Goal: Task Accomplishment & Management: Manage account settings

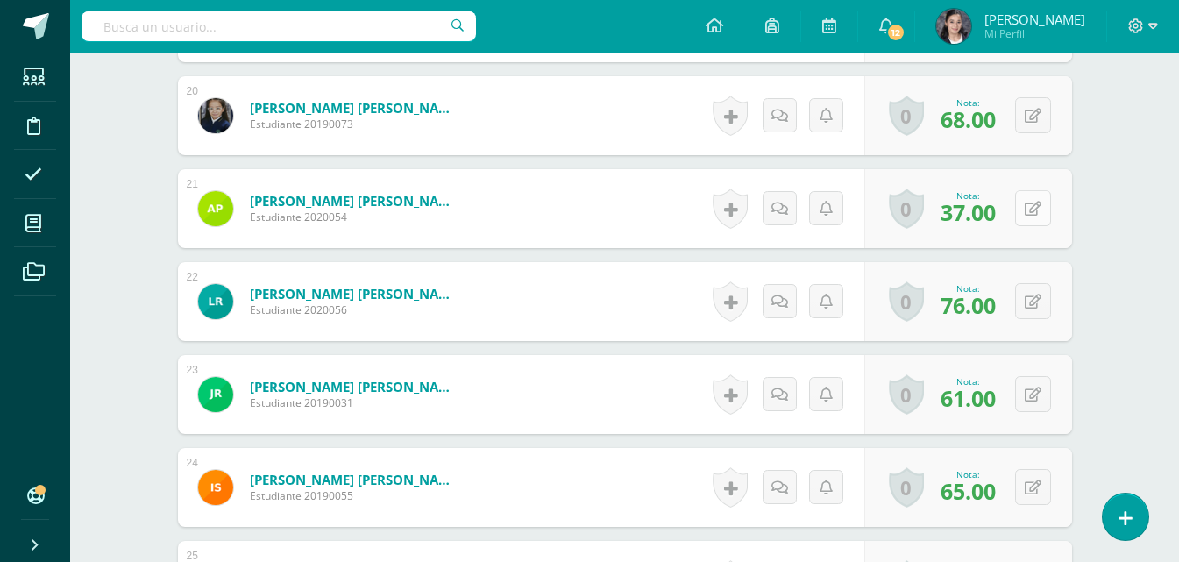
scroll to position [2346, 0]
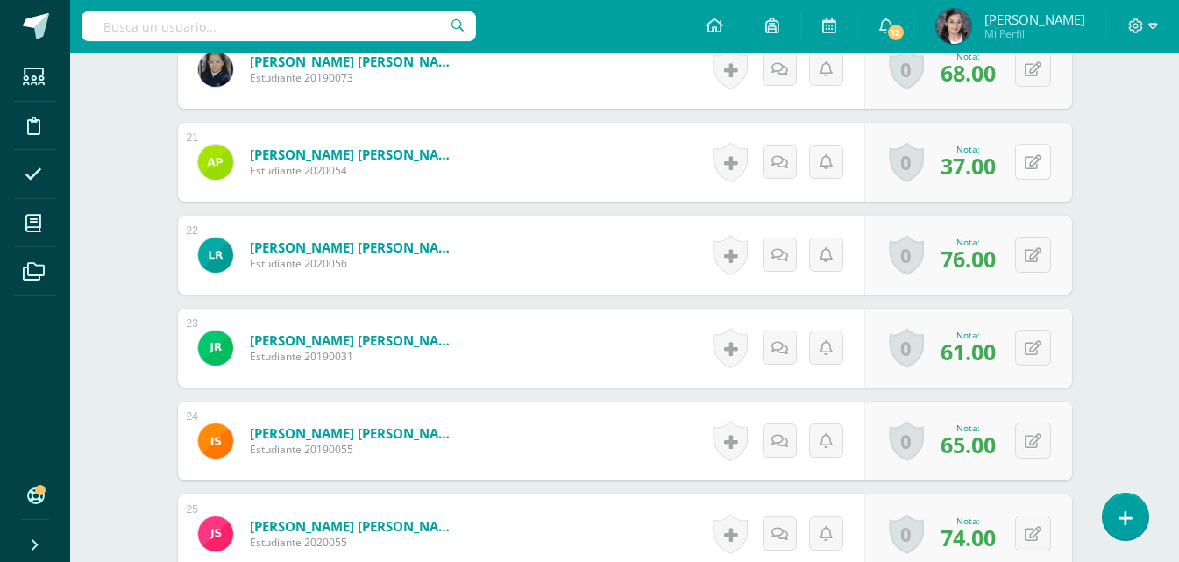
click at [1037, 171] on button at bounding box center [1033, 162] width 36 height 36
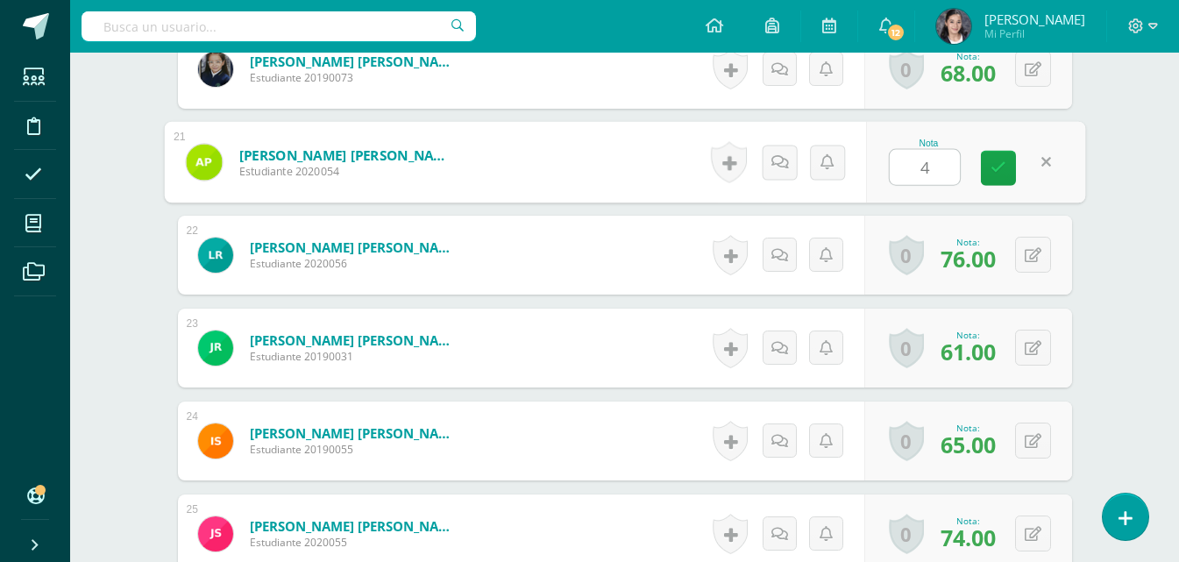
type input "45"
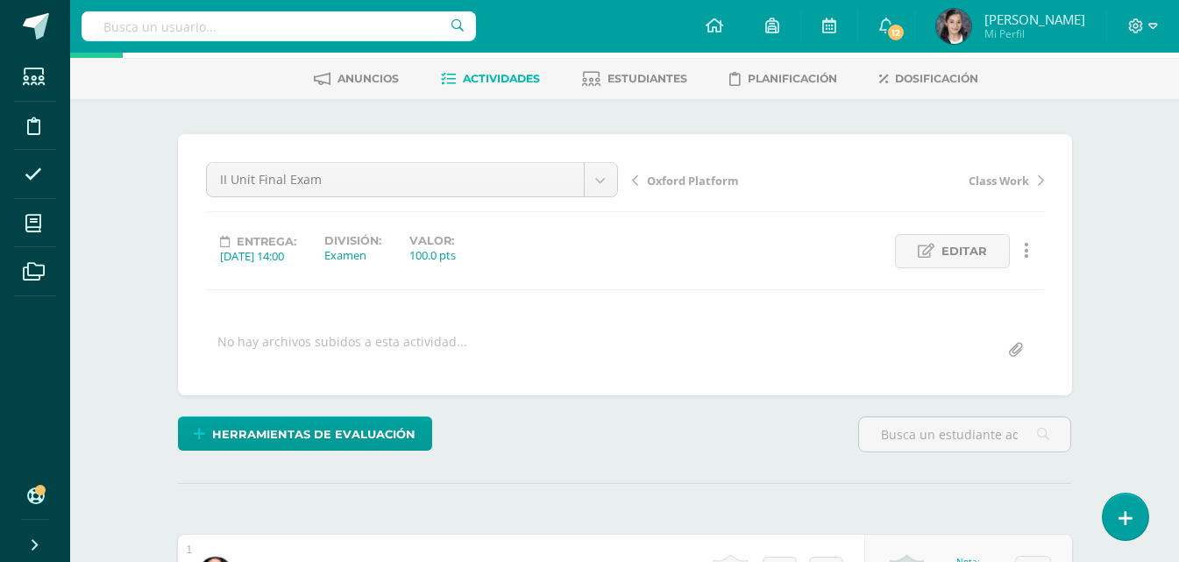
scroll to position [0, 0]
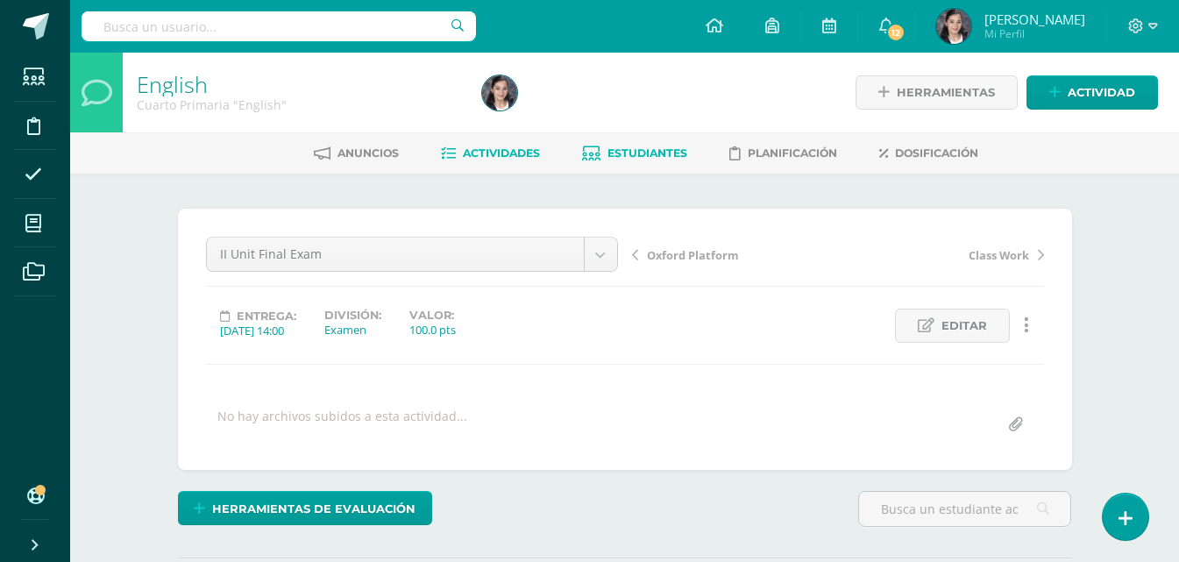
click at [649, 151] on span "Estudiantes" at bounding box center [648, 152] width 80 height 13
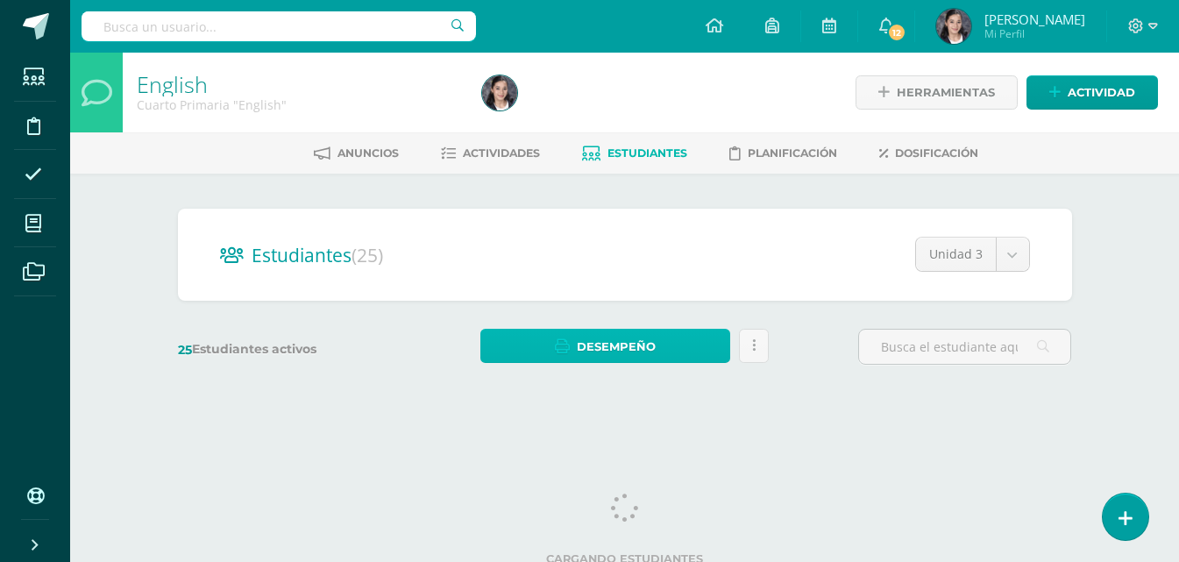
click at [716, 343] on link "Desempeño" at bounding box center [606, 346] width 250 height 34
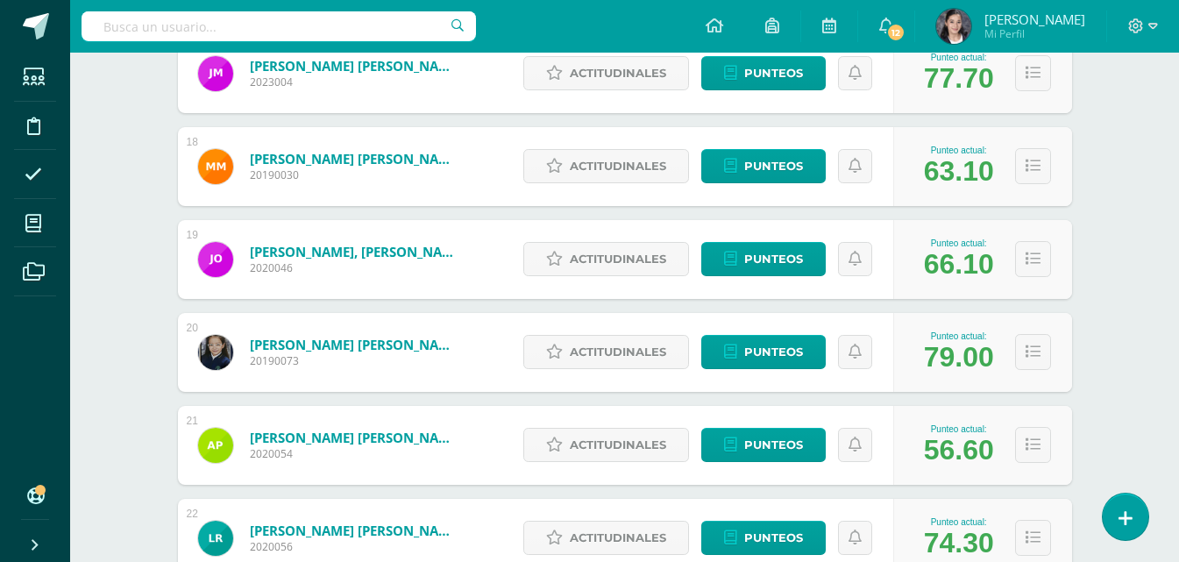
scroll to position [1950, 0]
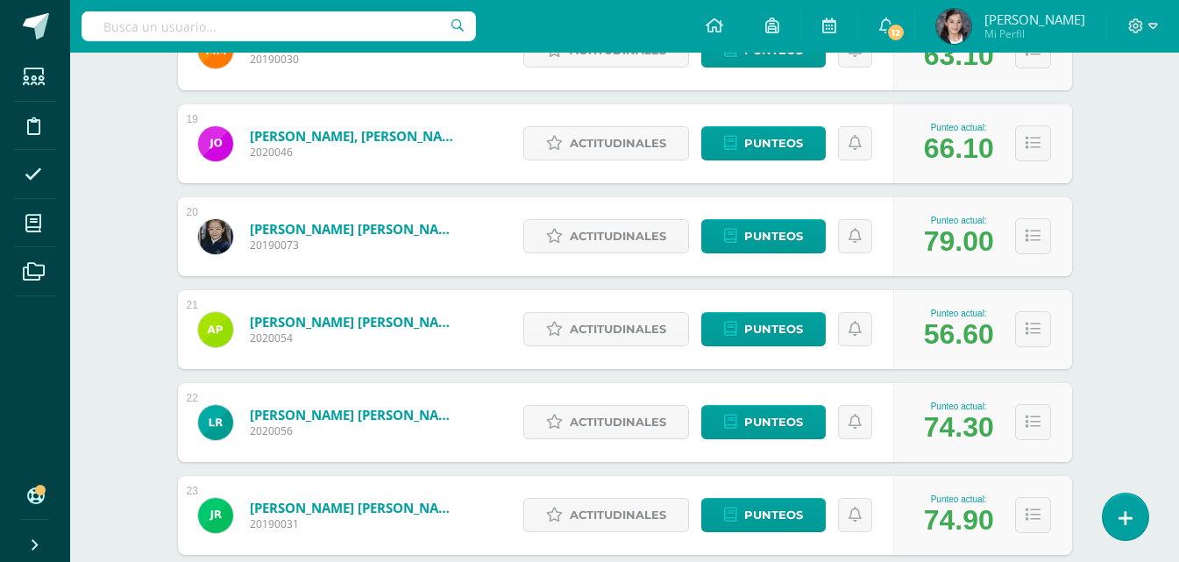
drag, startPoint x: 928, startPoint y: 345, endPoint x: 985, endPoint y: 318, distance: 62.8
click at [985, 318] on div "56.60" at bounding box center [959, 334] width 70 height 32
click at [1027, 326] on icon at bounding box center [1033, 329] width 15 height 15
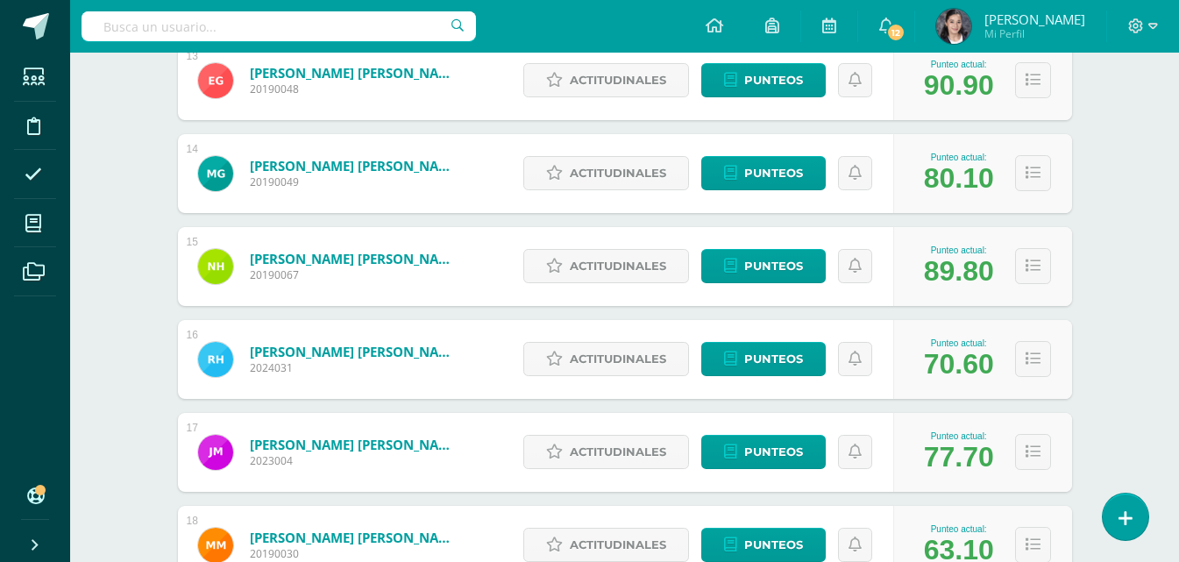
scroll to position [1424, 0]
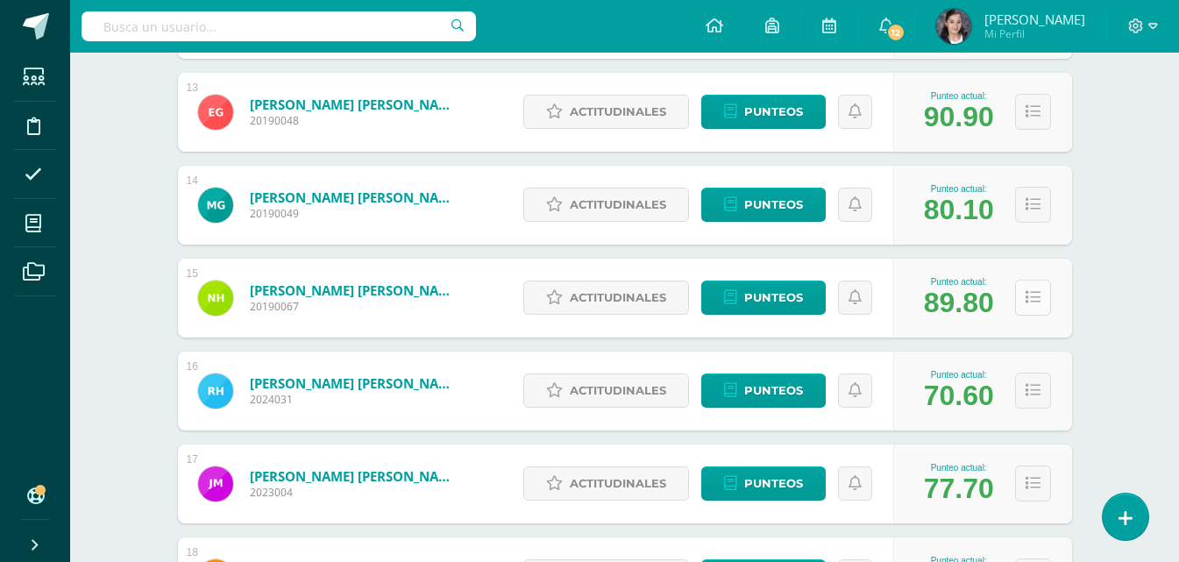
click at [1020, 297] on button at bounding box center [1033, 298] width 36 height 36
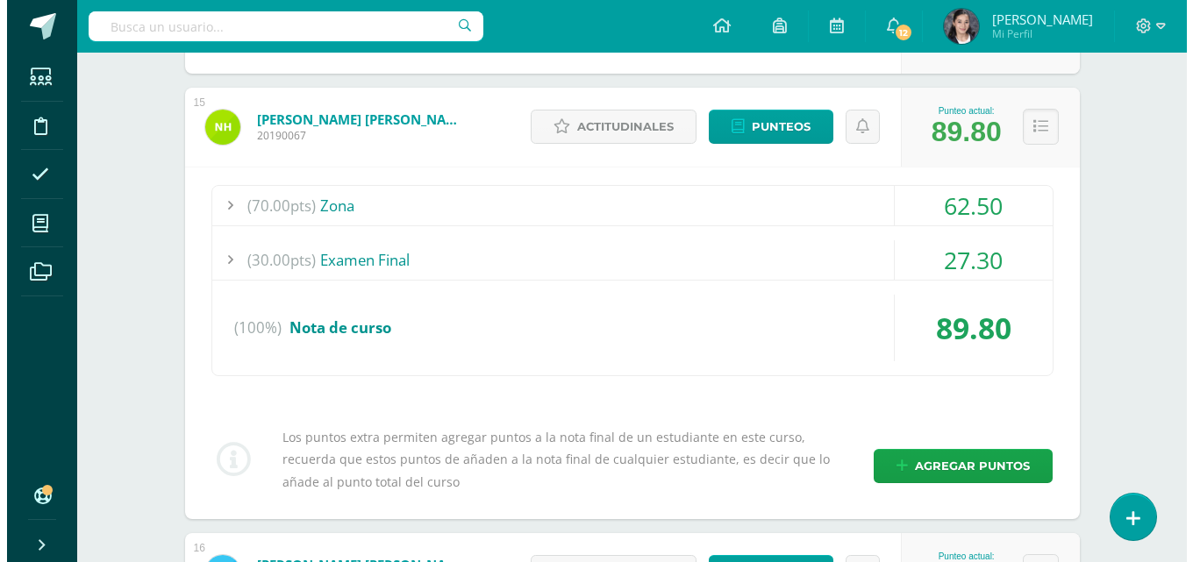
scroll to position [1599, 0]
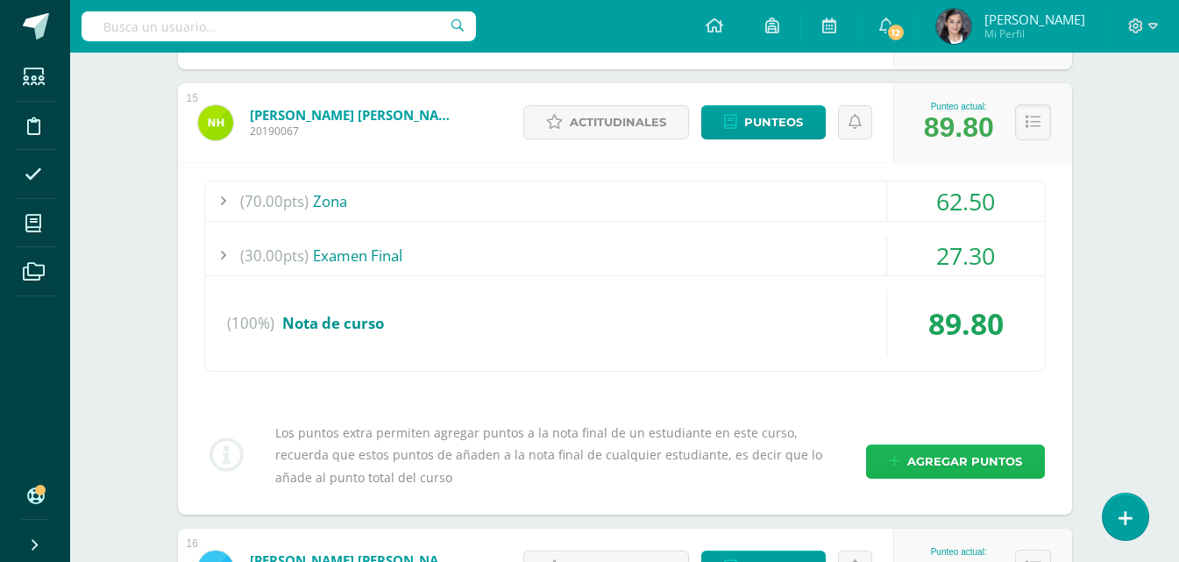
click at [970, 449] on span "Agregar puntos" at bounding box center [965, 461] width 115 height 32
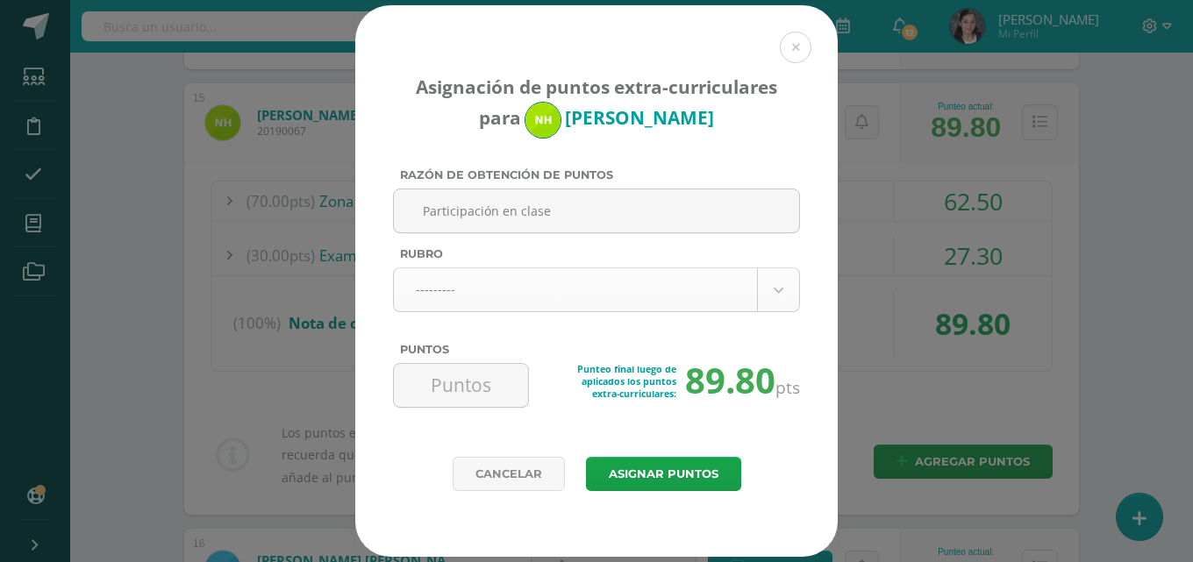
type input "Participación en clase"
click at [695, 291] on body "Asignación de puntos extra-curriculares para Natalia Hernandez Razón de obtenci…" at bounding box center [596, 157] width 1193 height 3513
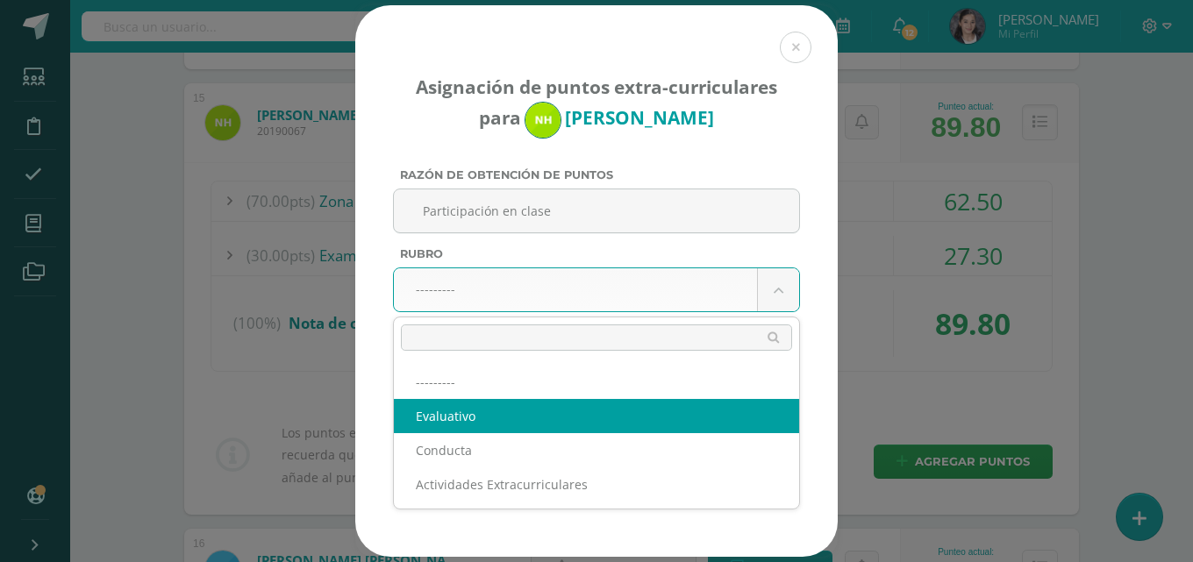
select select "1"
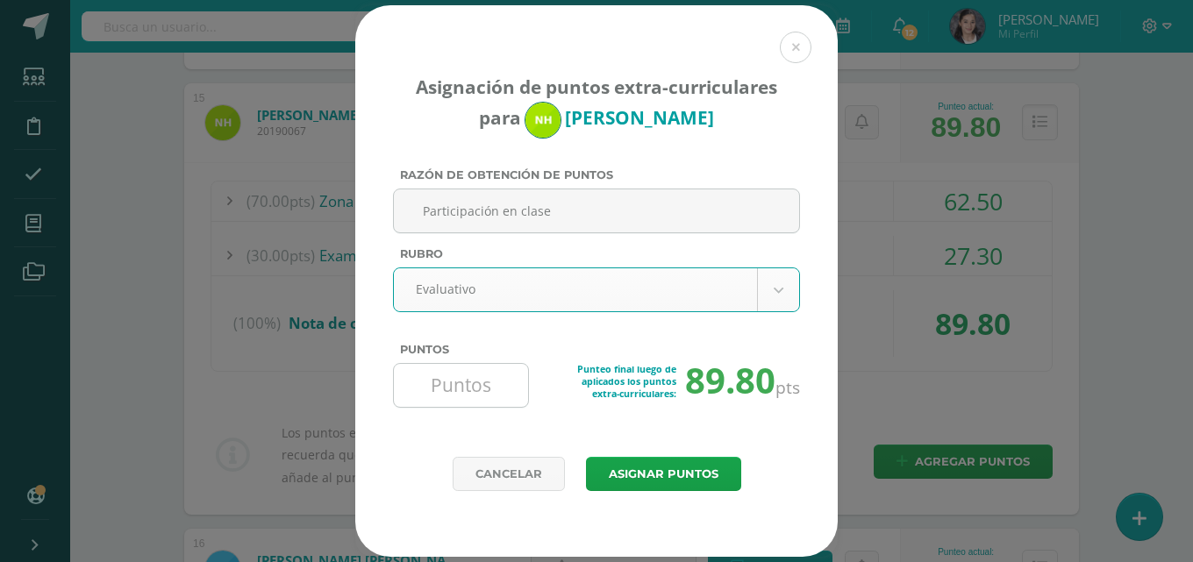
click at [501, 385] on input "Puntos" at bounding box center [461, 385] width 120 height 43
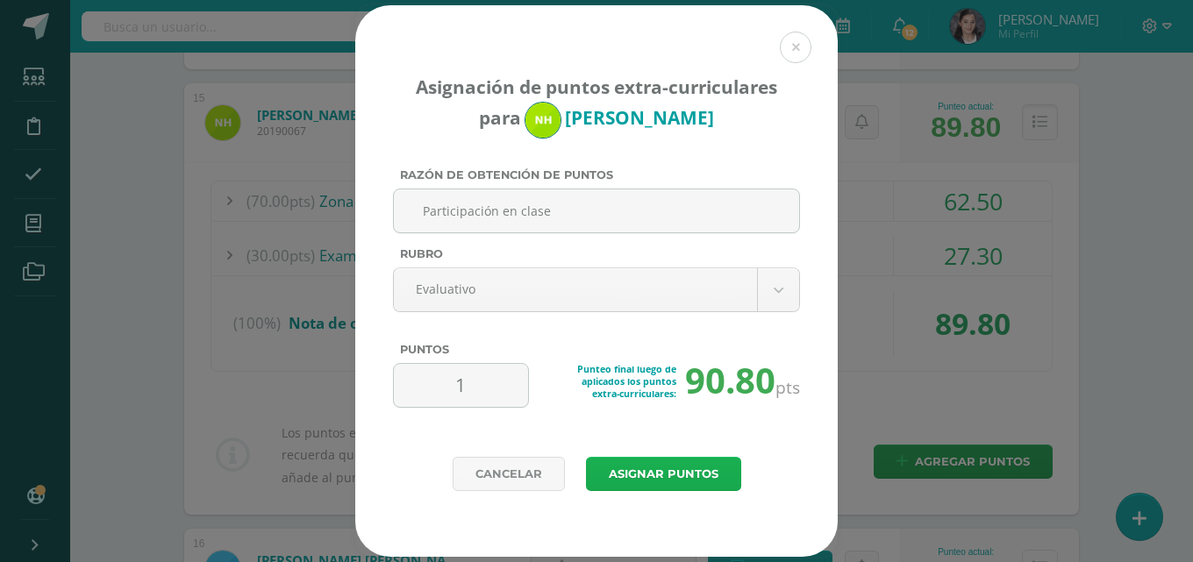
type input "1"
click at [734, 466] on button "Asignar puntos" at bounding box center [663, 474] width 155 height 34
click at [726, 476] on button "Asignar puntos" at bounding box center [663, 474] width 155 height 34
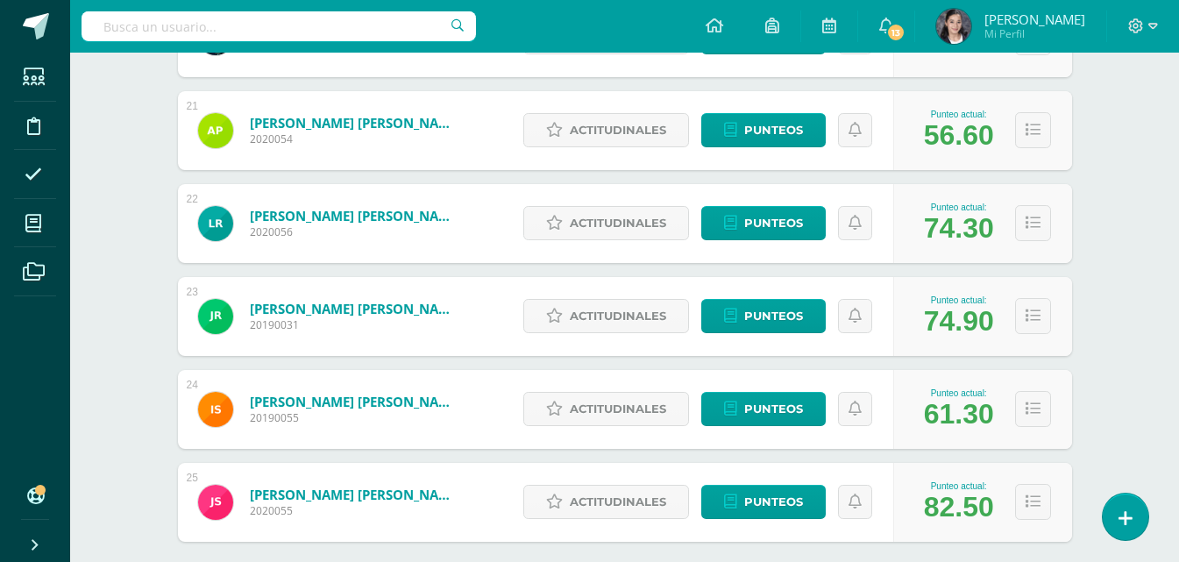
scroll to position [1983, 0]
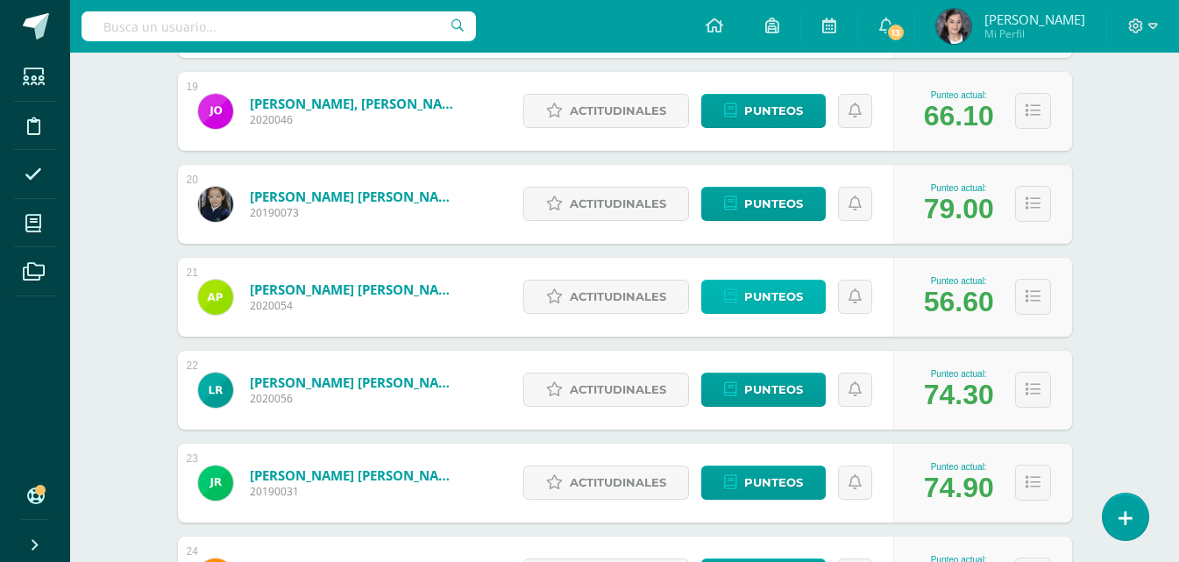
click at [748, 314] on link "Punteos" at bounding box center [763, 297] width 125 height 34
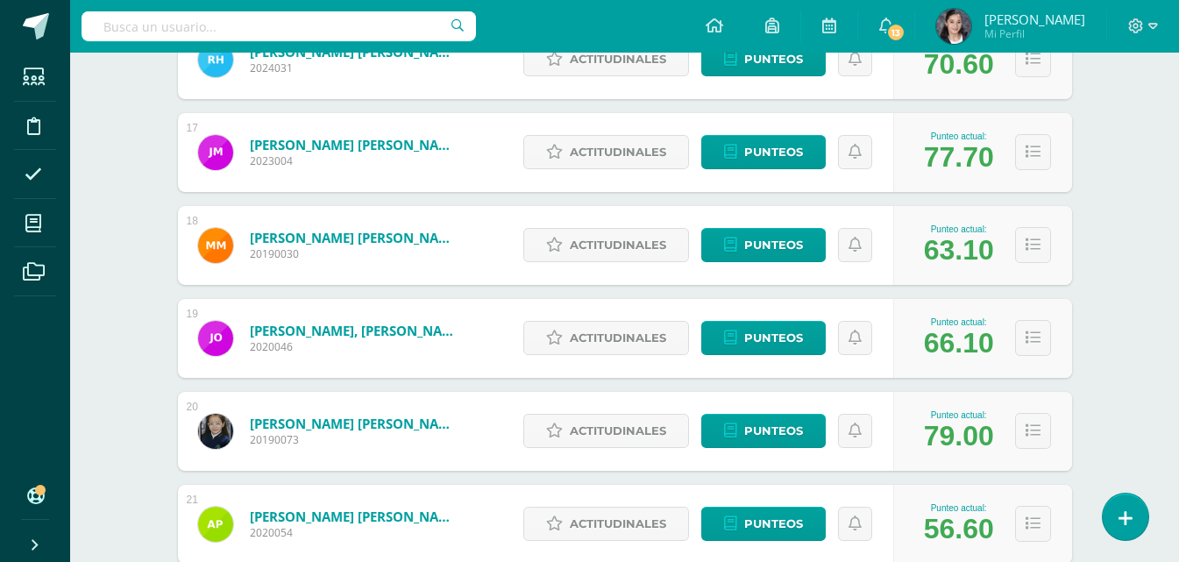
scroll to position [1807, 0]
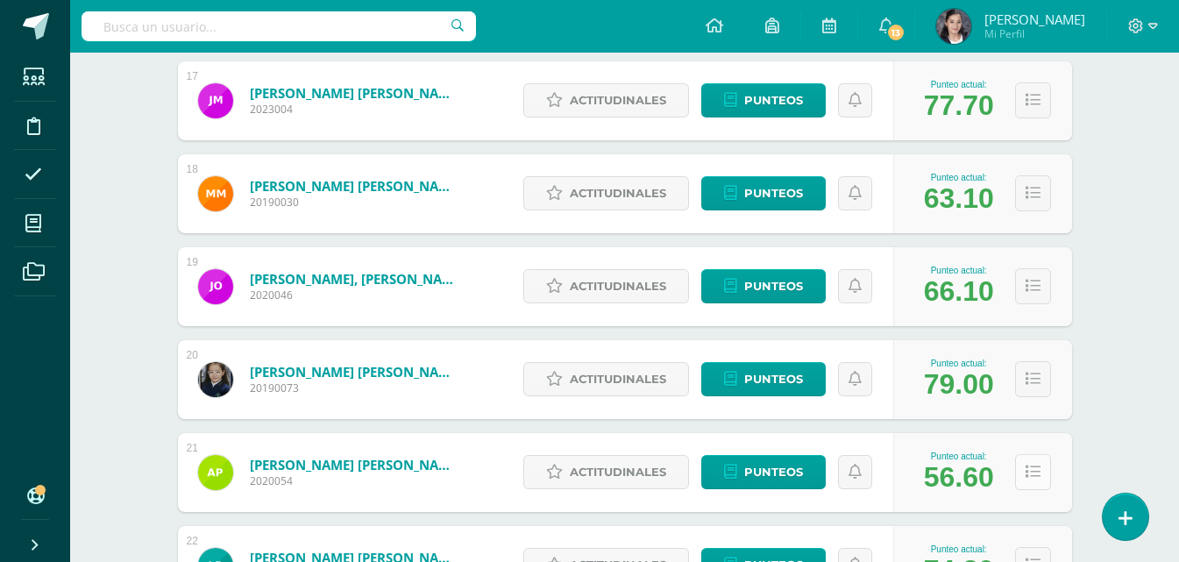
click at [1032, 469] on icon at bounding box center [1033, 472] width 15 height 15
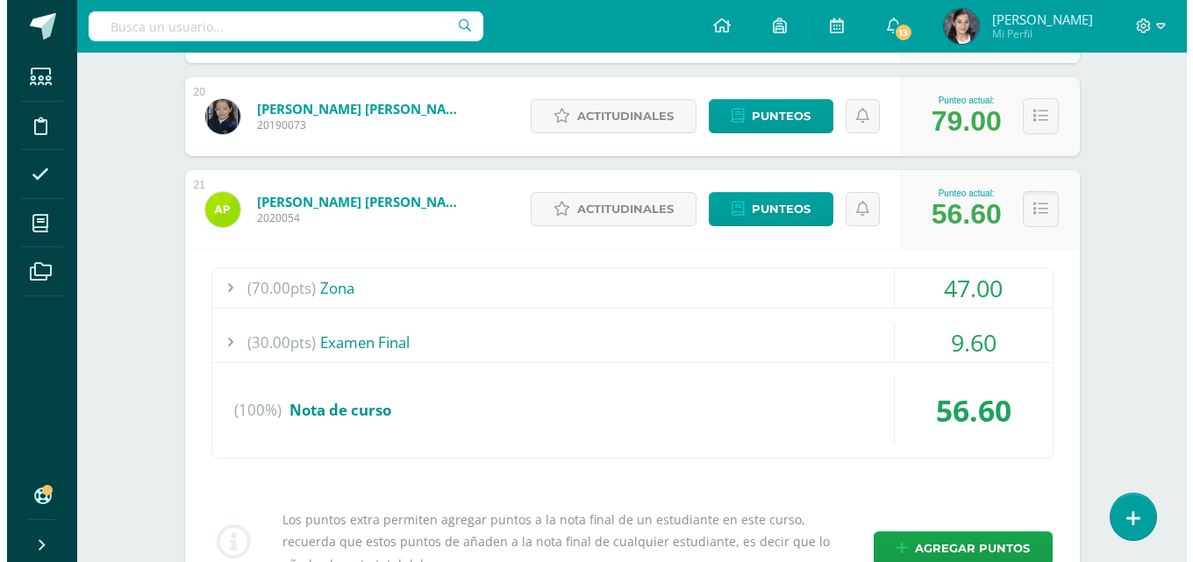
scroll to position [2246, 0]
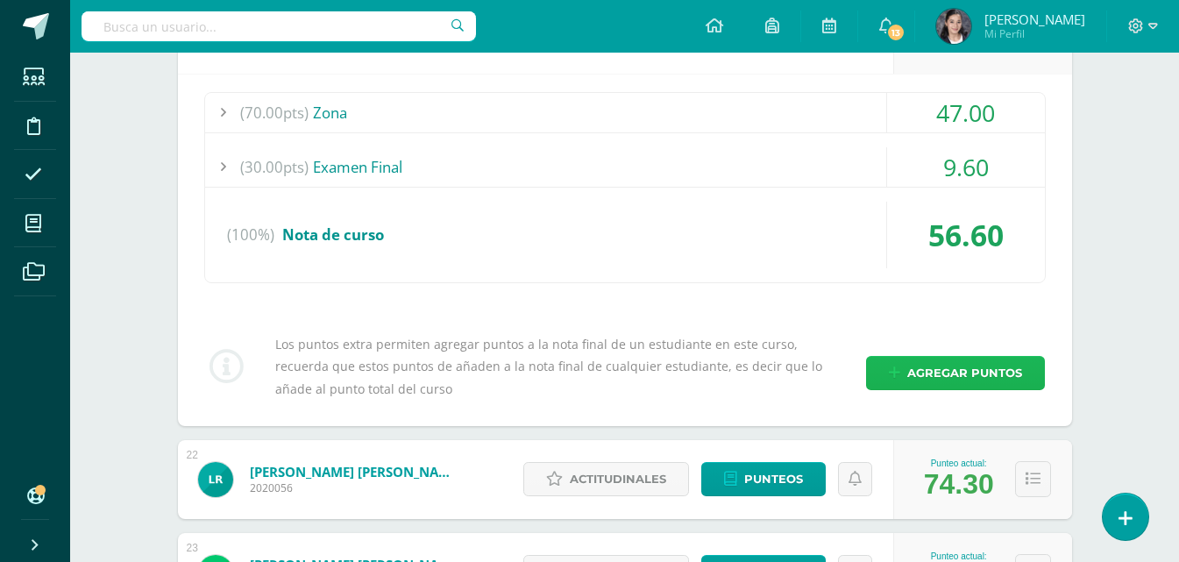
click at [946, 360] on span "Agregar puntos" at bounding box center [965, 373] width 115 height 32
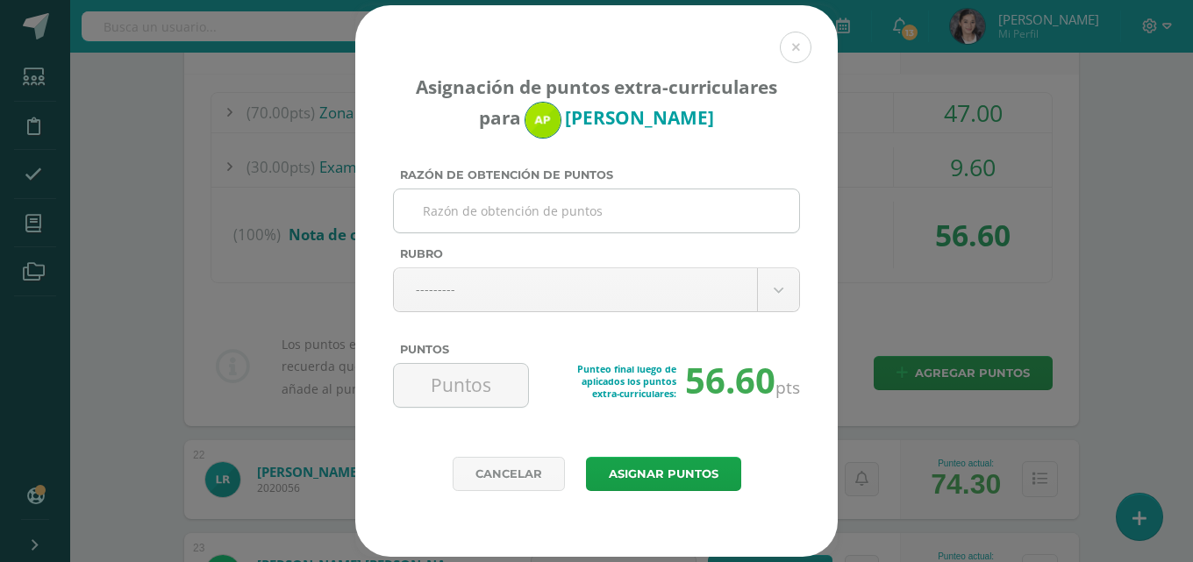
click at [519, 209] on input "Razón de obtención de puntos" at bounding box center [596, 210] width 391 height 43
type input "Entregó trabajo pendiente de grammar"
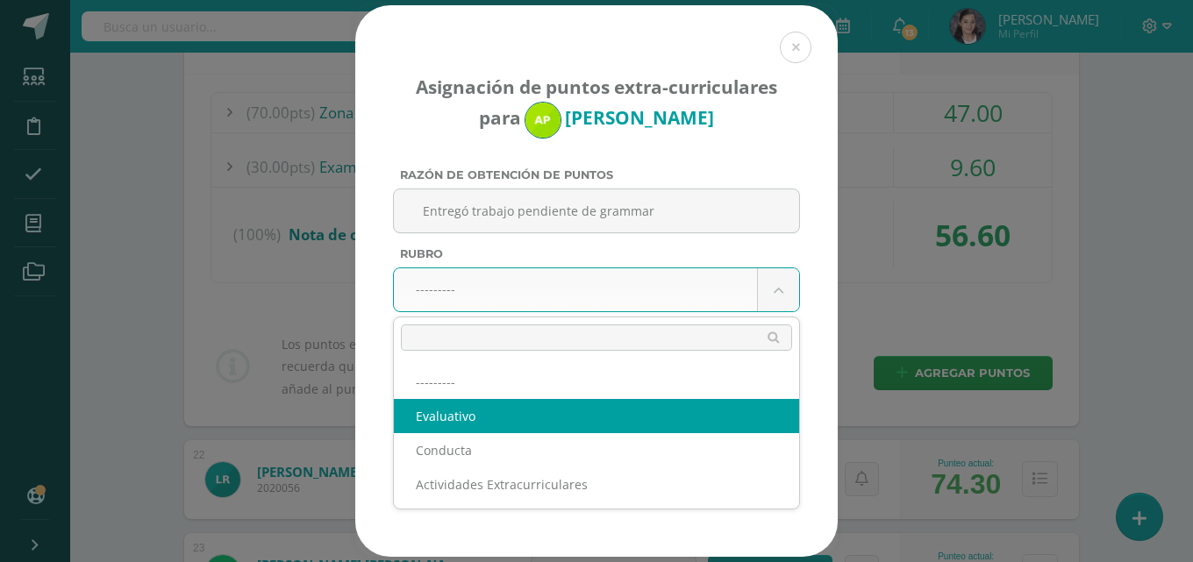
select select "1"
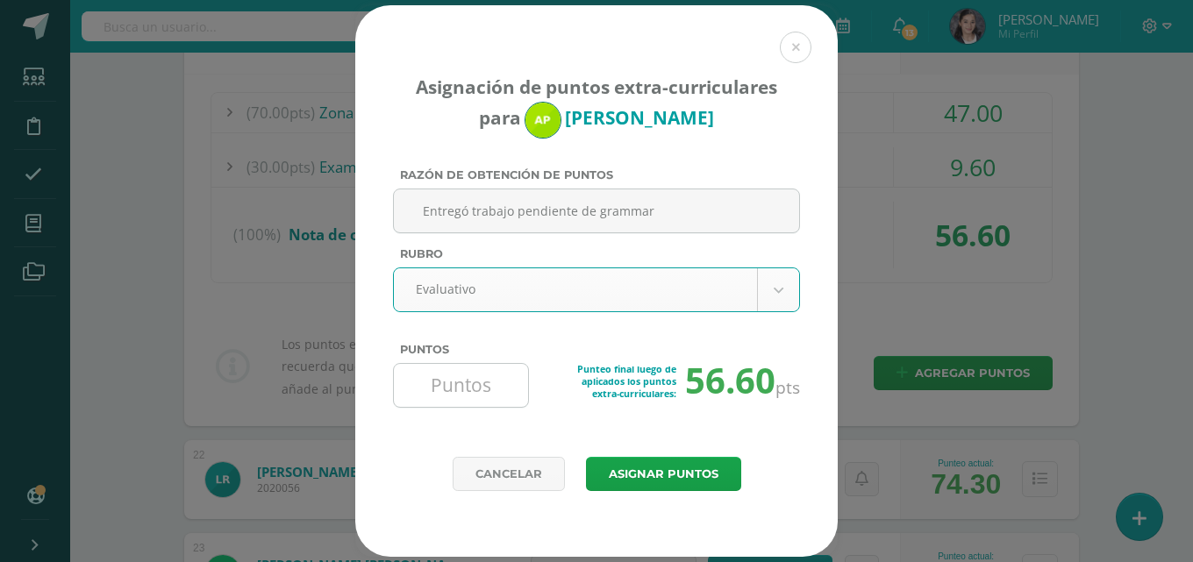
click at [483, 389] on input "Puntos" at bounding box center [461, 385] width 120 height 43
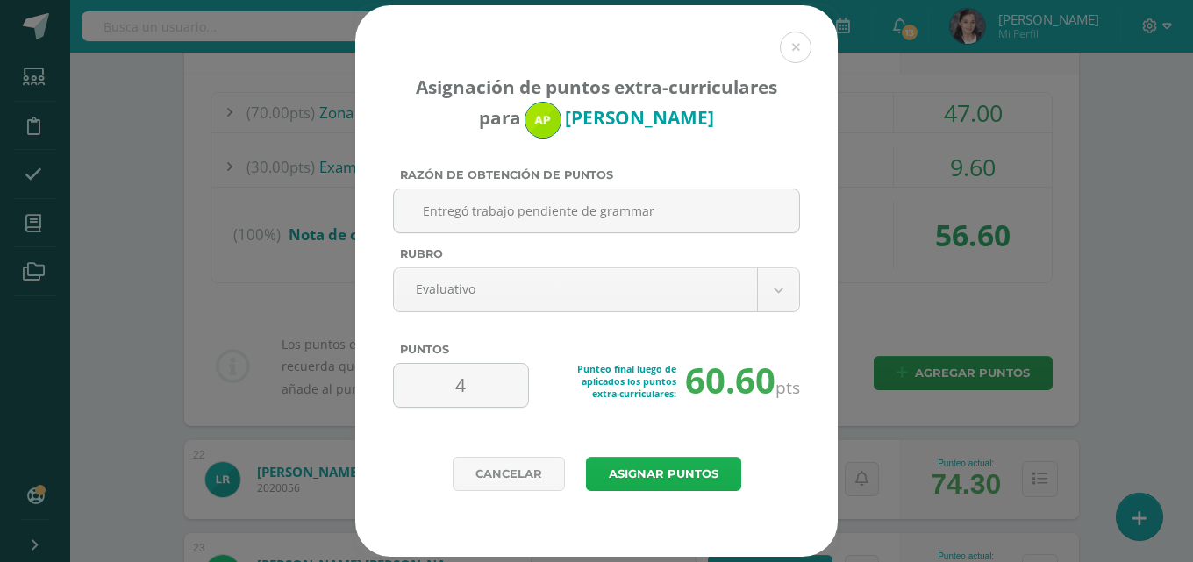
type input "4"
click at [612, 466] on button "Asignar puntos" at bounding box center [663, 474] width 155 height 34
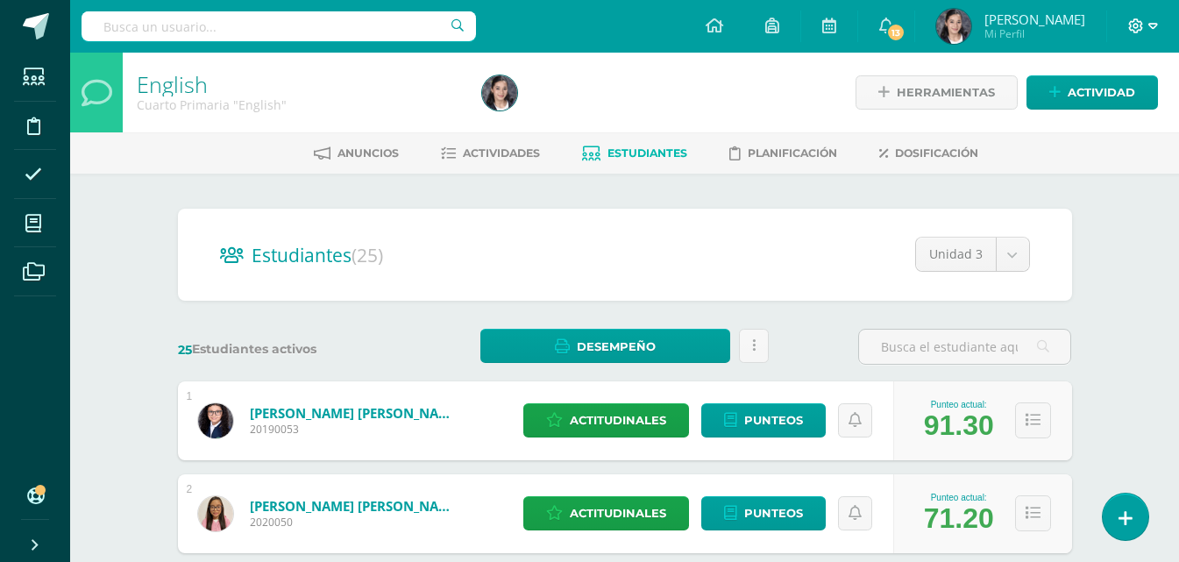
click at [1149, 29] on icon at bounding box center [1154, 26] width 10 height 16
click at [1096, 129] on link "Cerrar sesión" at bounding box center [1089, 119] width 139 height 25
